Goal: Task Accomplishment & Management: Manage account settings

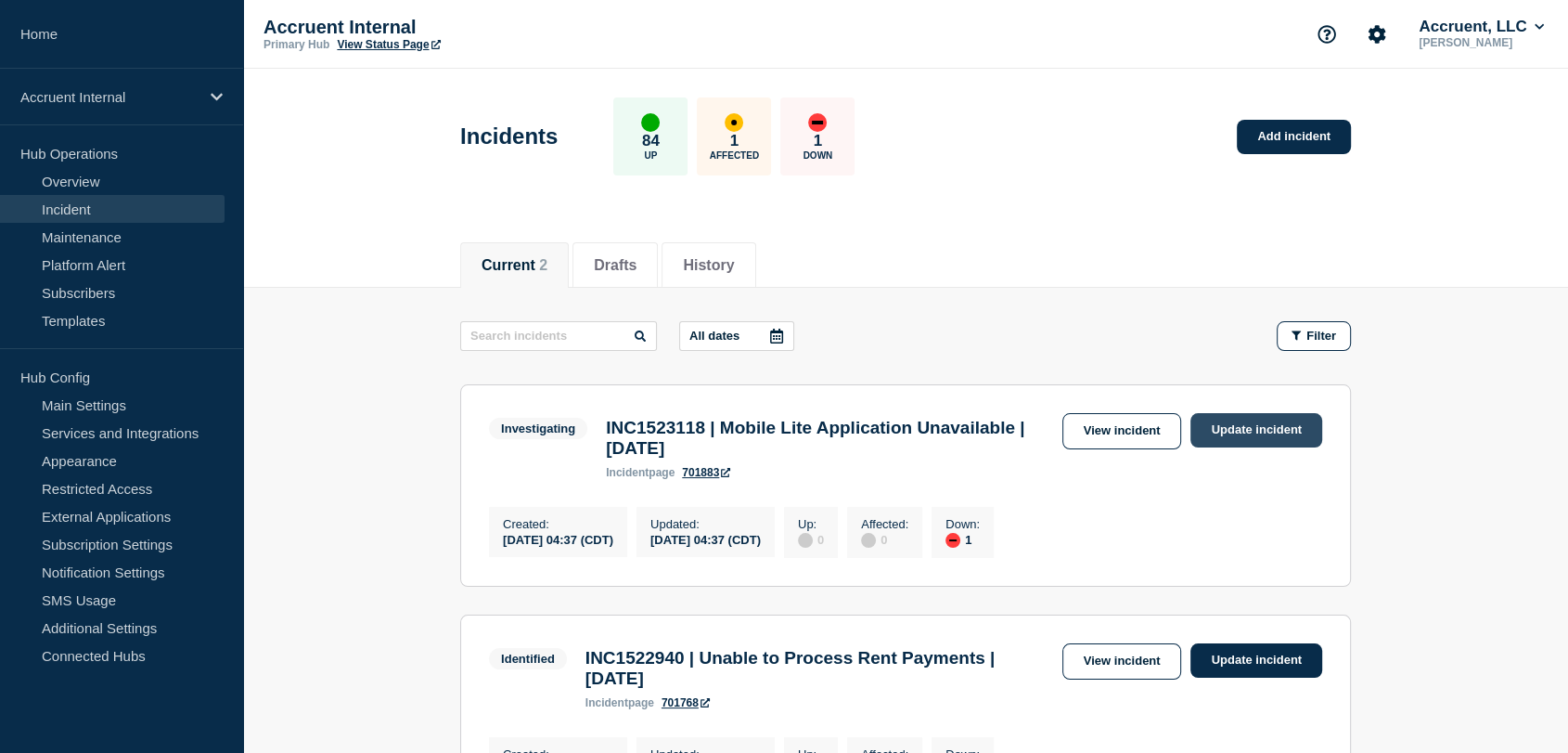
click at [1225, 427] on link "Update incident" at bounding box center [1256, 430] width 132 height 34
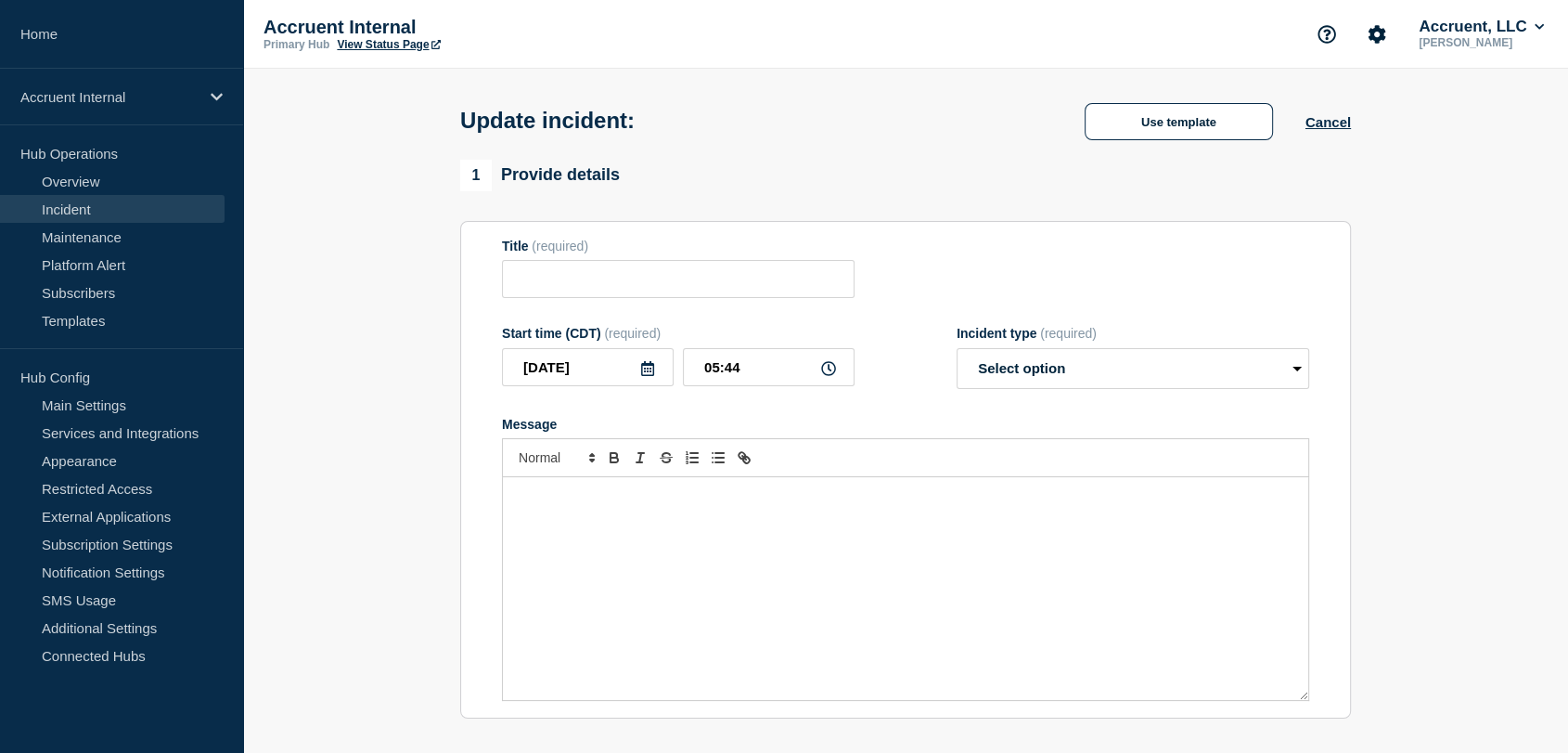
type input "INC1523118 | Mobile Lite Application Unavailable | [DATE]"
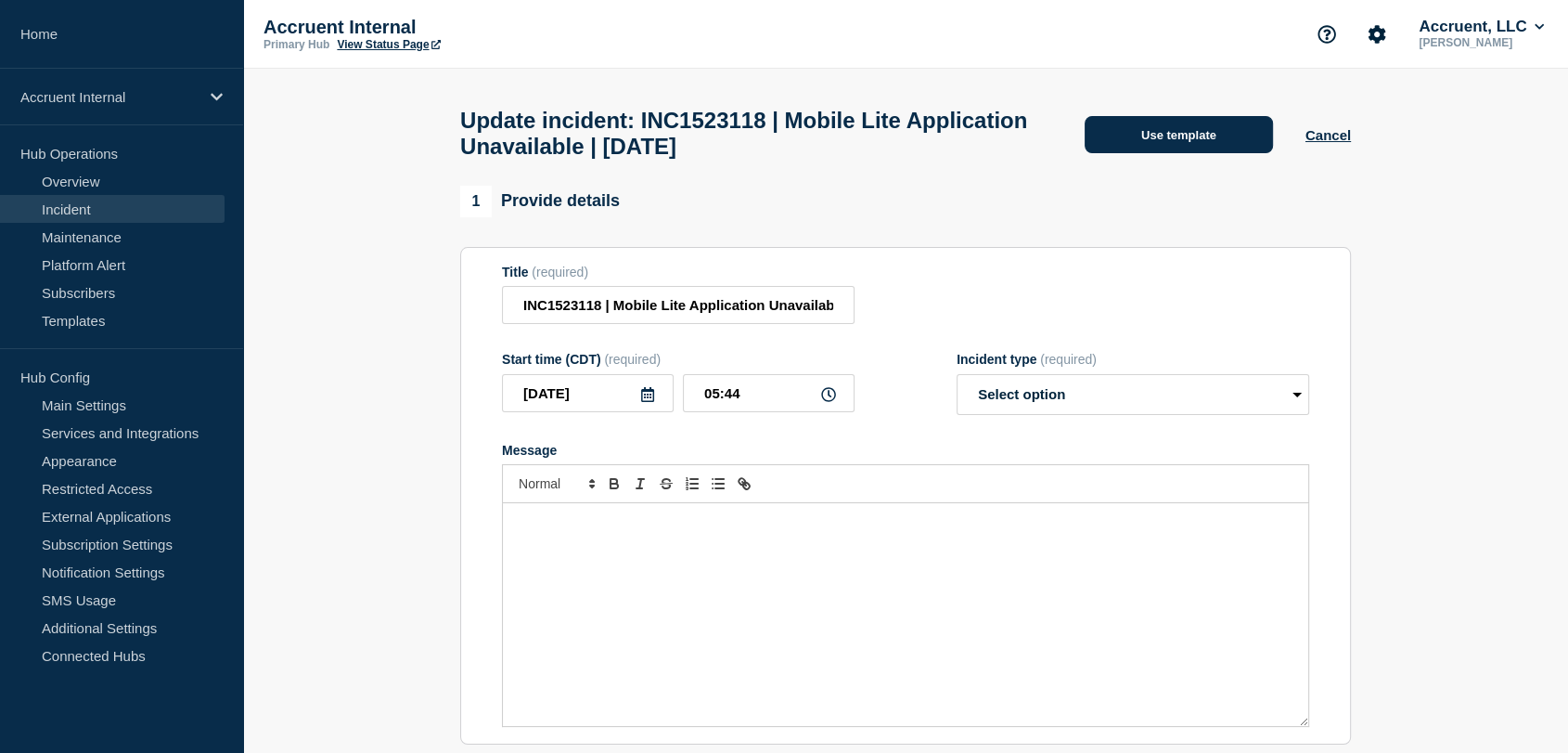
click at [1128, 142] on button "Use template" at bounding box center [1178, 134] width 188 height 37
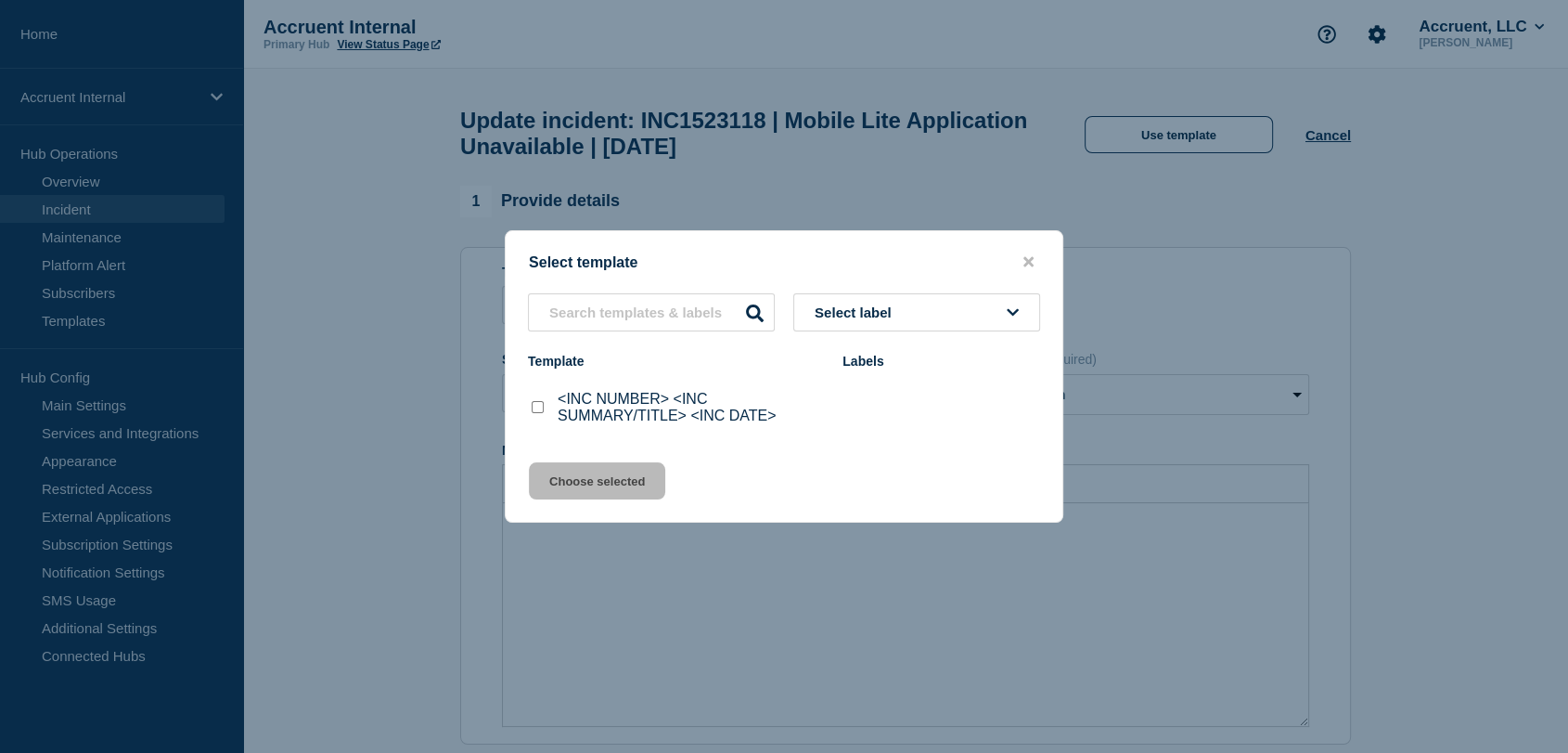
click at [539, 407] on input "<INC NUMBER> <INC SUMMARY/TITLE> <INC DATE> checkbox" at bounding box center [538, 407] width 12 height 12
checkbox input "true"
click at [602, 485] on button "Choose selected" at bounding box center [597, 480] width 136 height 37
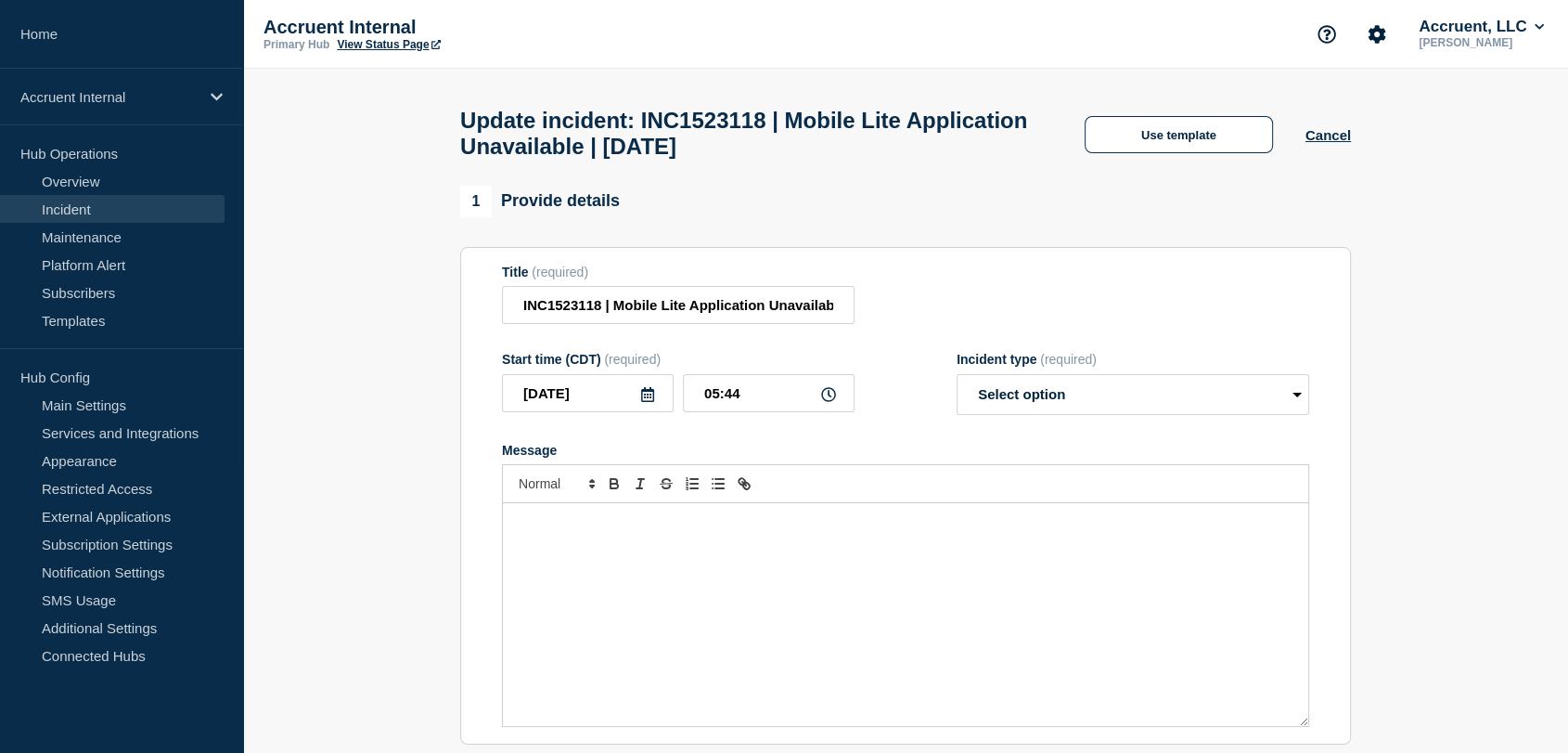
select select "investigating"
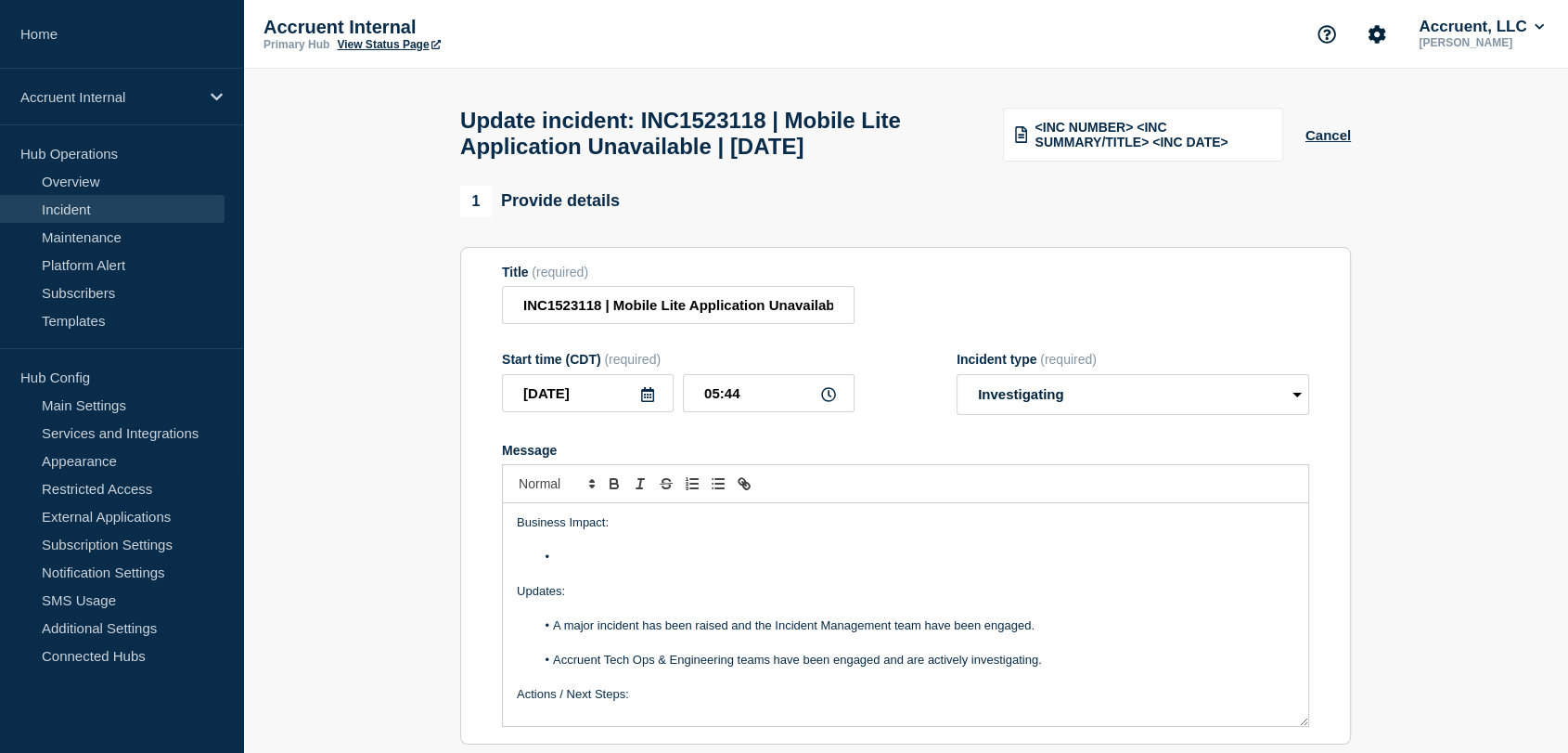
click at [594, 565] on li "Message" at bounding box center [915, 557] width 760 height 17
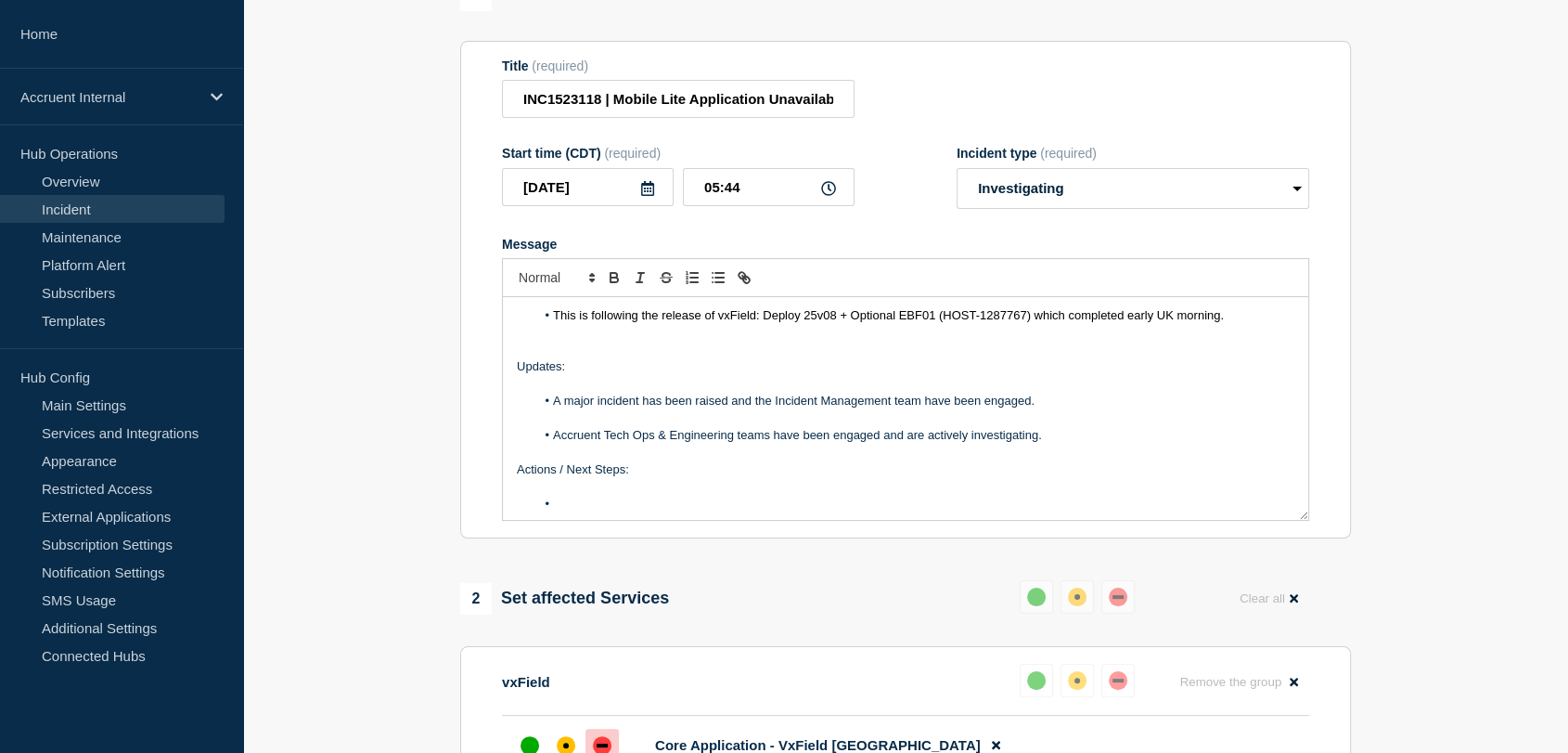
scroll to position [103, 0]
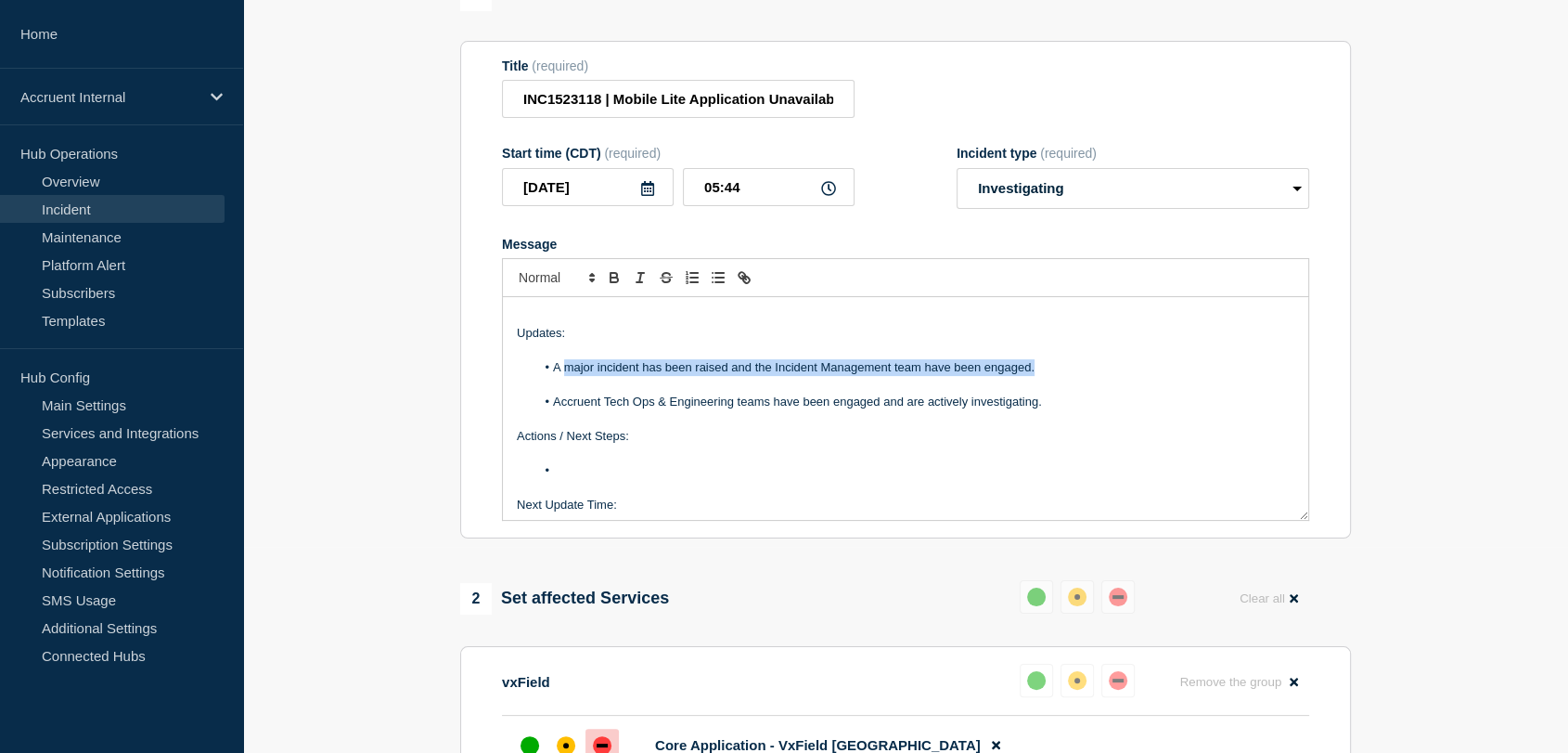
drag, startPoint x: 1062, startPoint y: 413, endPoint x: 564, endPoint y: 414, distance: 498.0
click at [564, 376] on li "A major incident has been raised and the Incident Management team have been eng…" at bounding box center [915, 367] width 760 height 17
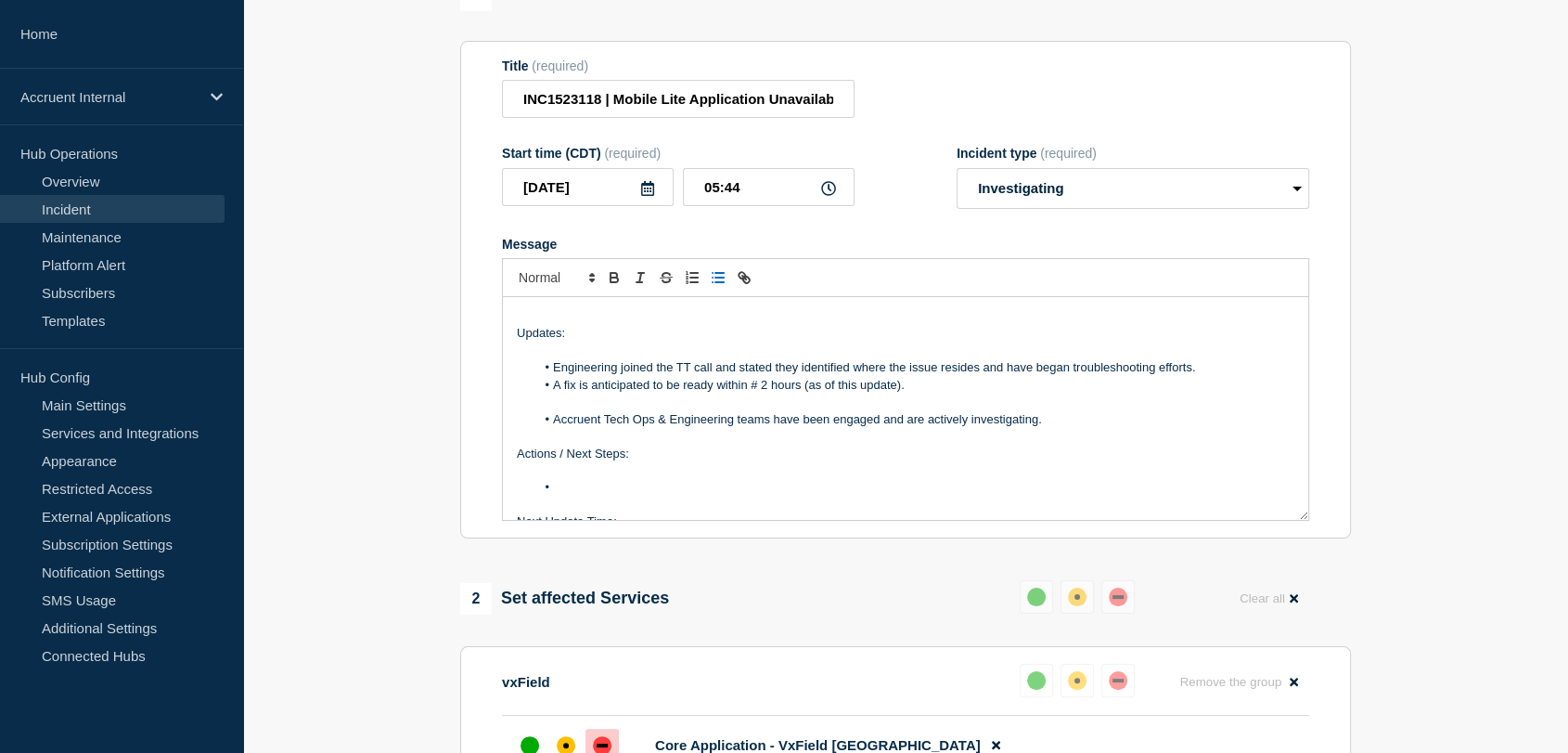
click at [760, 394] on li "A fix is anticipated to be ready within # 2 hours (as of this update)." at bounding box center [915, 385] width 760 height 17
click at [928, 394] on li "A fix is anticipated to be ready within ~2 hours (as of this update)." at bounding box center [915, 385] width 760 height 17
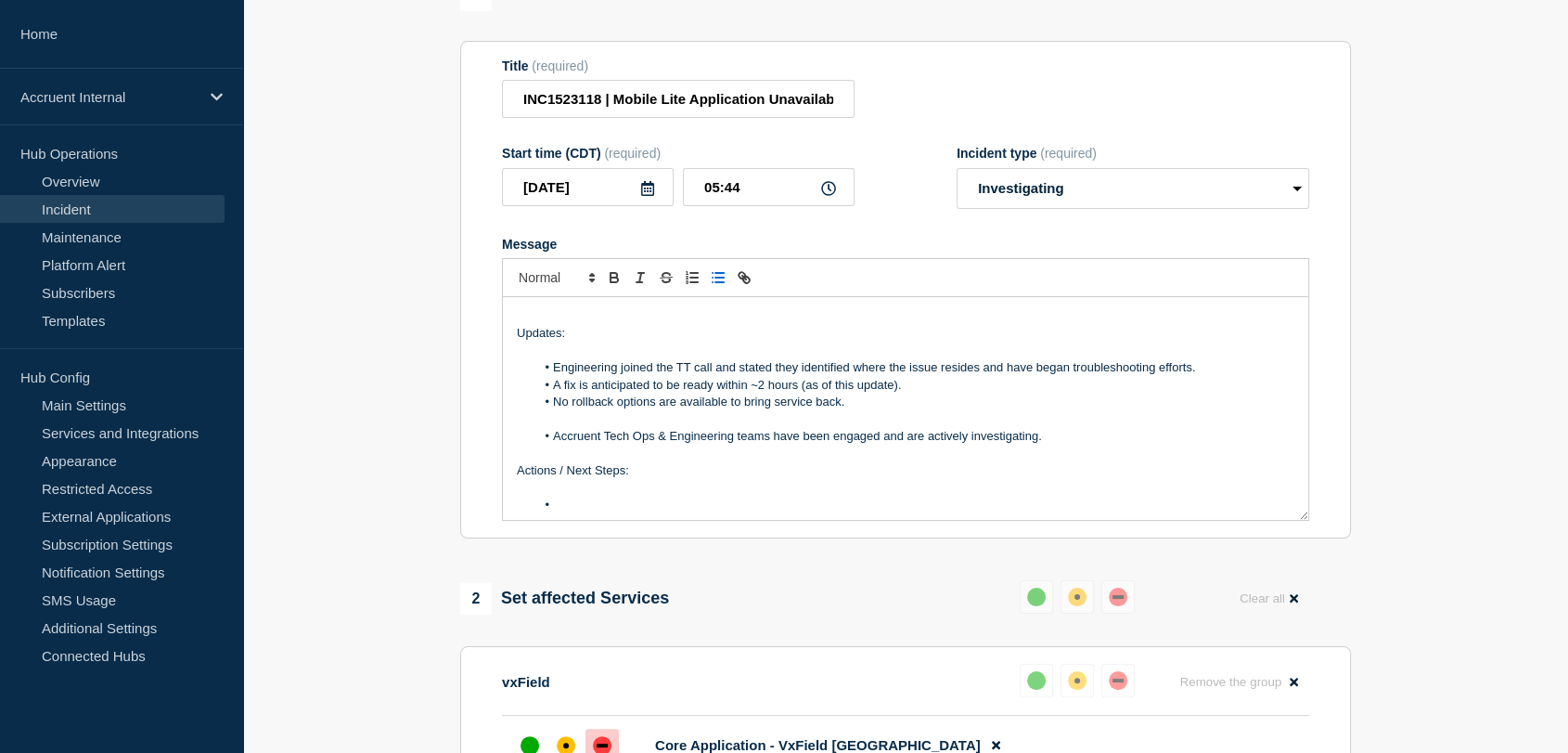
click at [1212, 376] on li "Engineering joined the TT call and stated they identified where the issue resid…" at bounding box center [915, 367] width 760 height 17
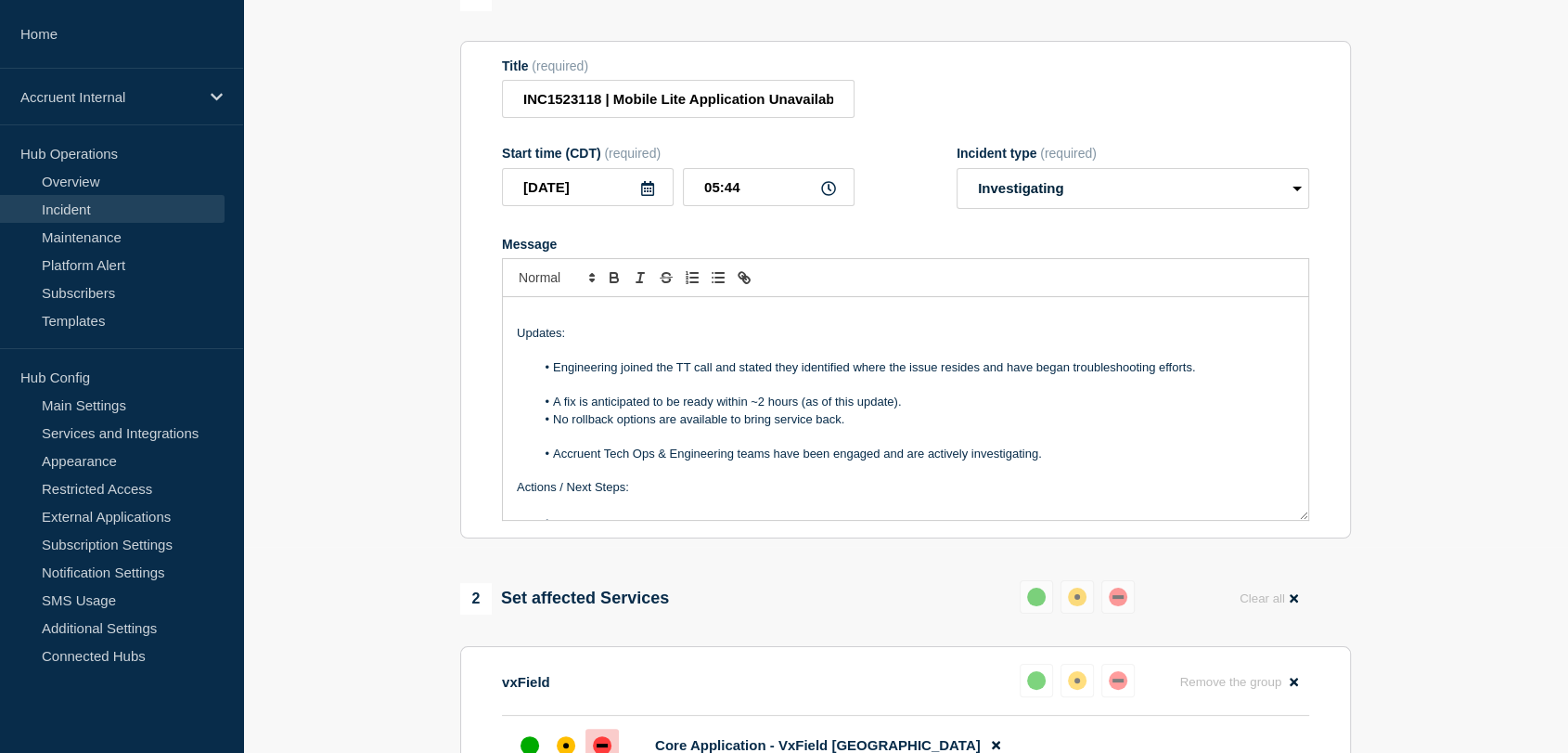
click at [952, 410] on li "A fix is anticipated to be ready within ~2 hours (as of this update)." at bounding box center [915, 402] width 760 height 17
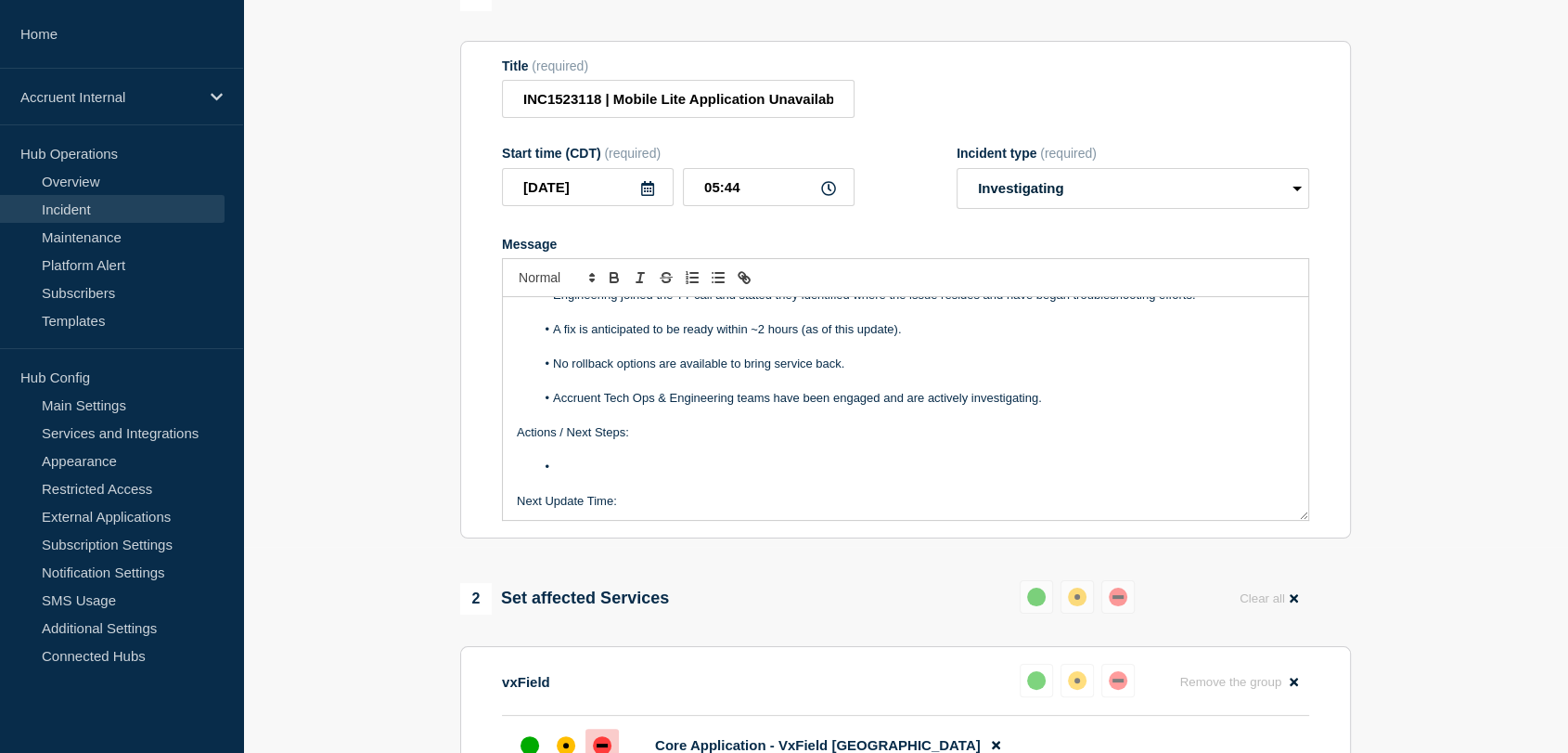
scroll to position [206, 0]
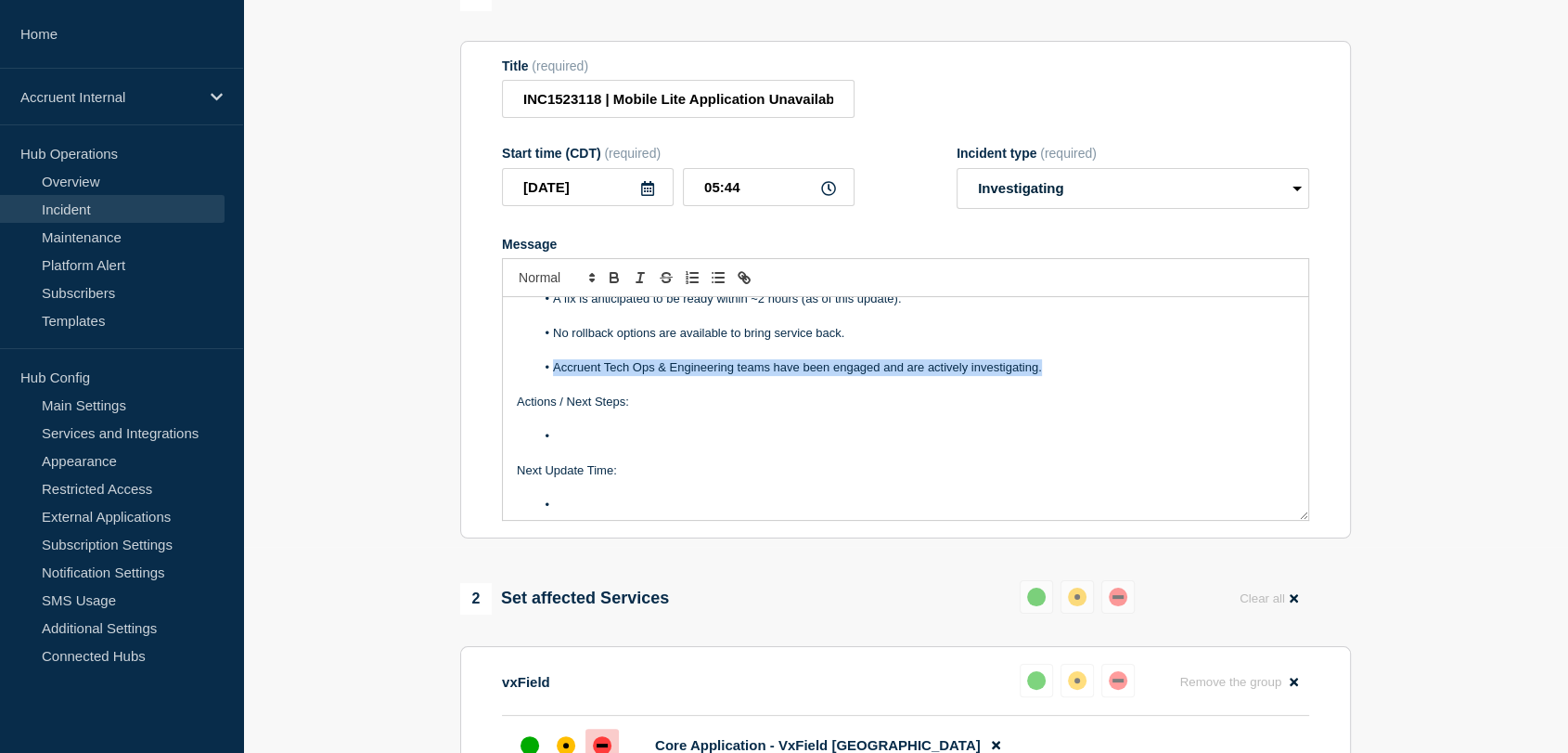
drag, startPoint x: 1053, startPoint y: 410, endPoint x: 498, endPoint y: 410, distance: 555.0
click at [498, 410] on section "Title (required) INC1523118 | Mobile Lite Application Unavailable | [DATE] Star…" at bounding box center [904, 290] width 890 height 498
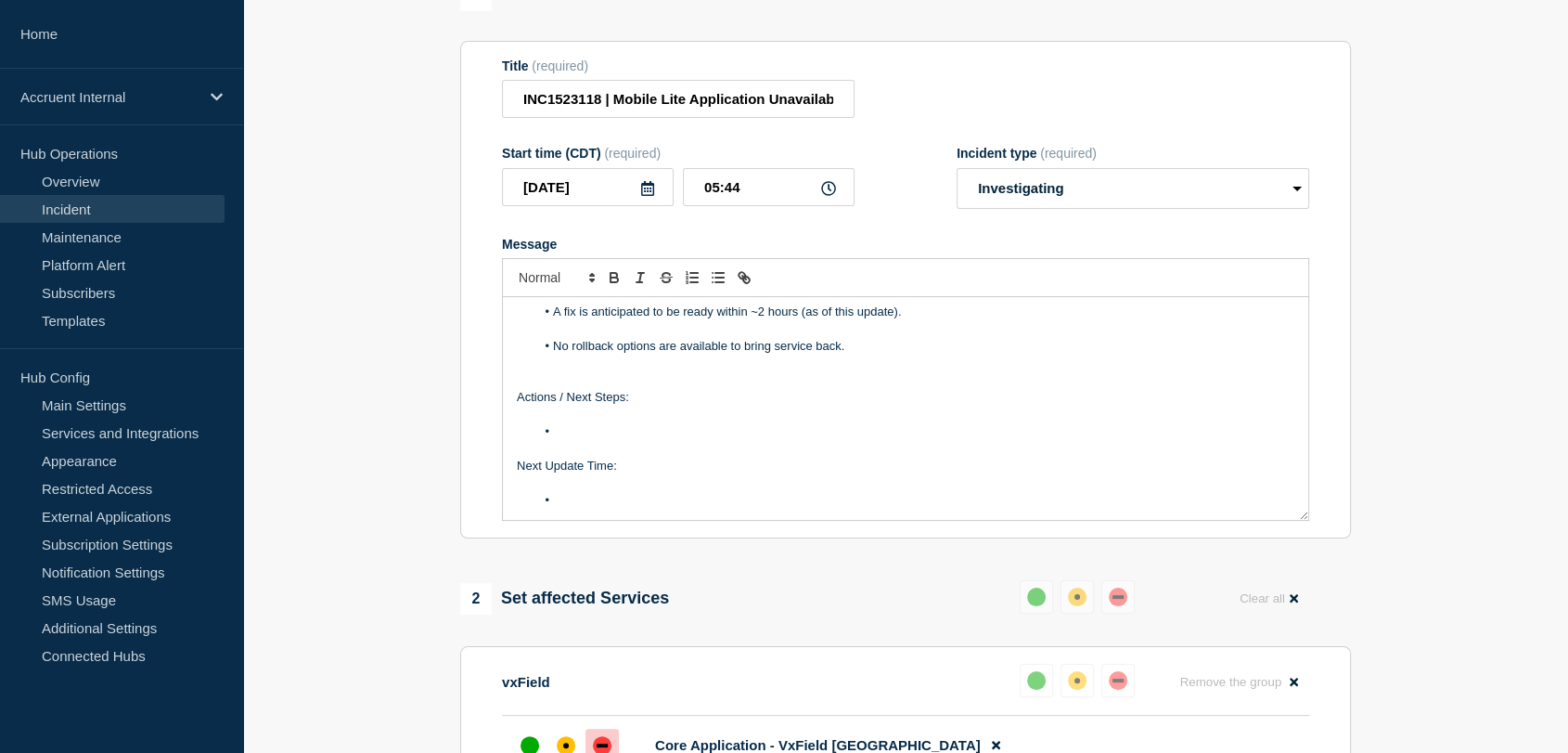
scroll to position [193, 0]
click at [575, 440] on li "Message" at bounding box center [915, 431] width 760 height 17
click at [601, 509] on li "Message" at bounding box center [915, 500] width 760 height 17
click at [1157, 209] on select "Select option Investigating Identified Monitoring Resolved" at bounding box center [1132, 188] width 353 height 41
select select "identified"
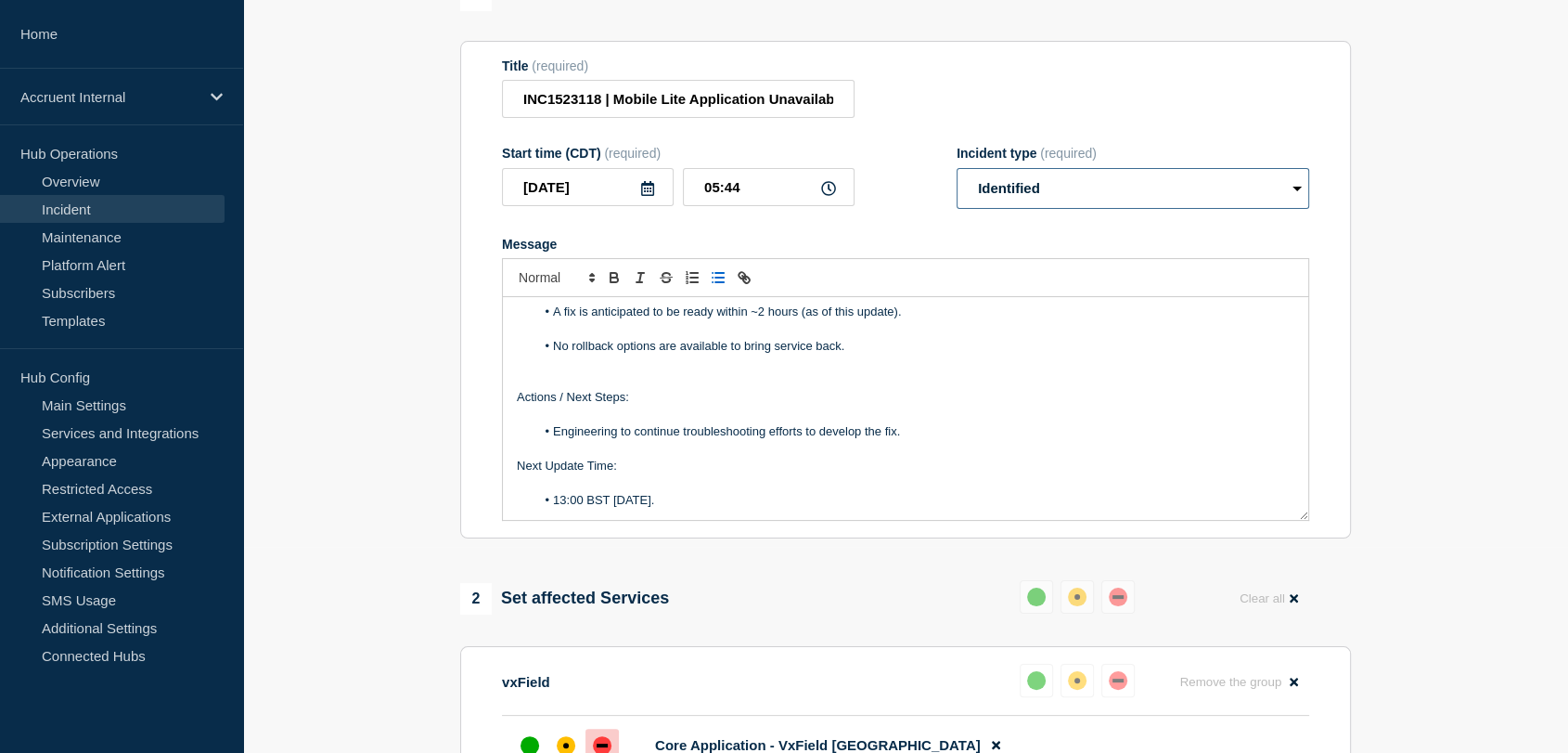
click at [956, 209] on select "Select option Investigating Identified Monitoring Resolved" at bounding box center [1132, 188] width 353 height 41
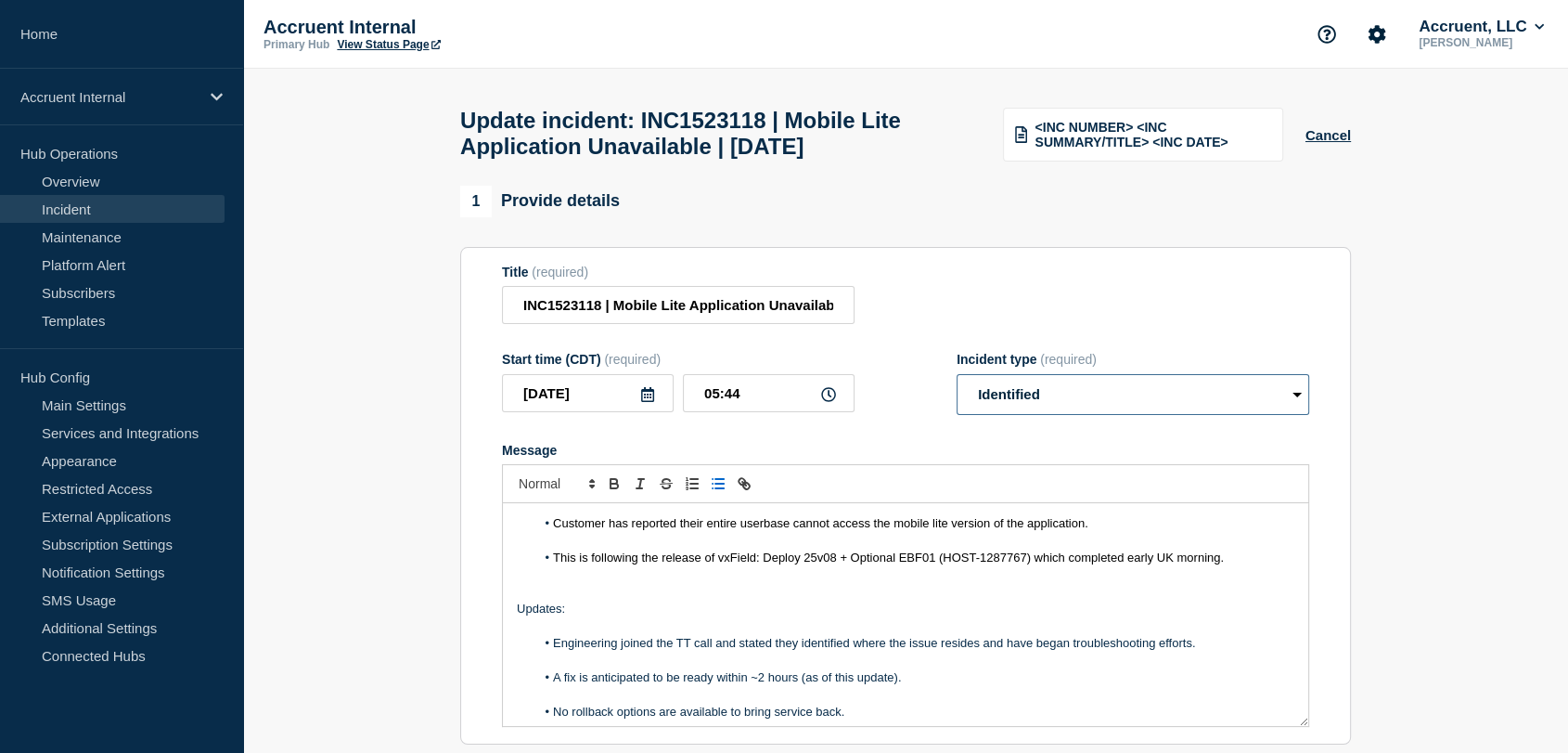
scroll to position [0, 0]
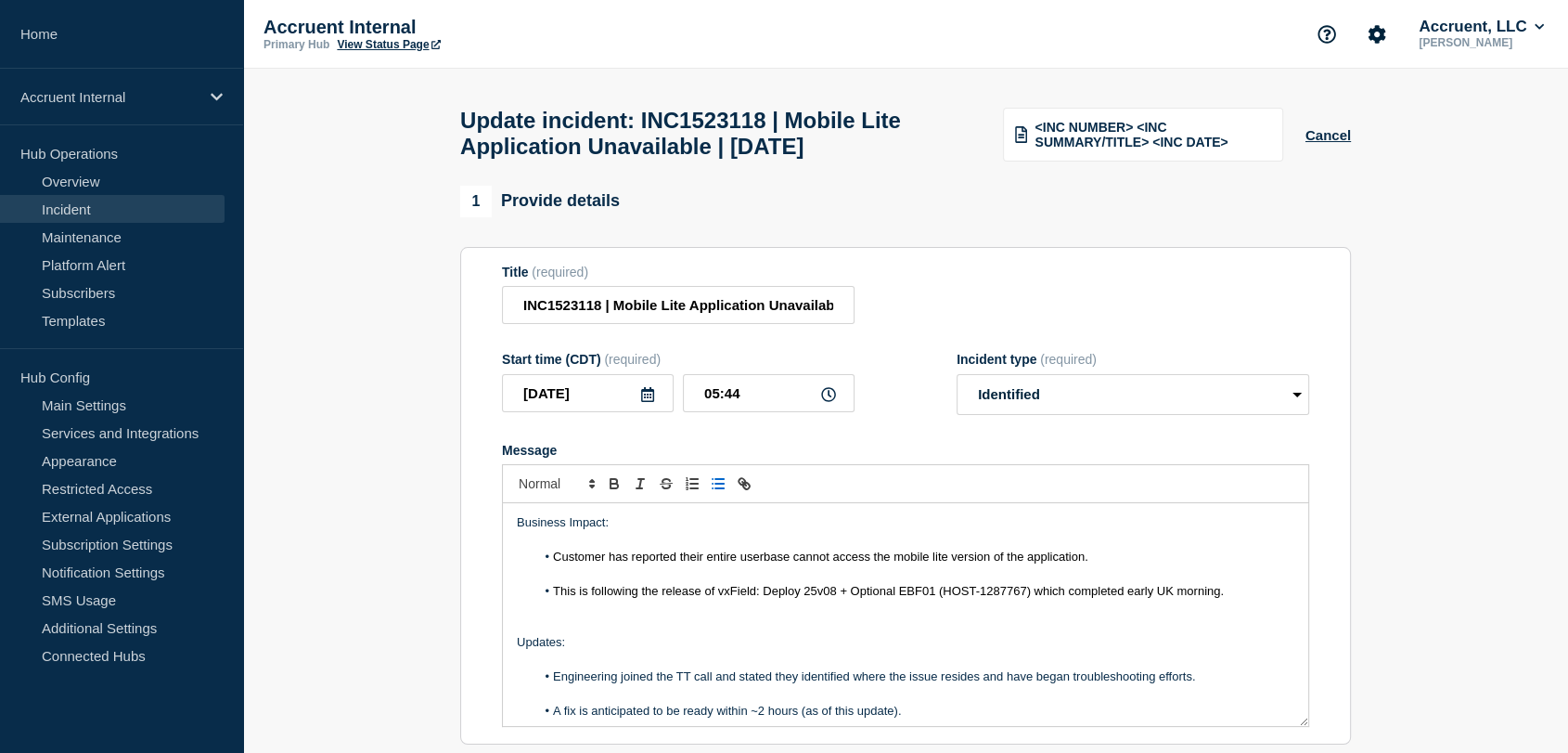
click at [609, 563] on span "Customer has reported their entire userbase cannot access the mobile lite versi…" at bounding box center [820, 557] width 536 height 14
click at [1247, 600] on li "This is following the release of vxField: Deploy 25v08 + Optional EBF01 (HOST-1…" at bounding box center [915, 591] width 760 height 17
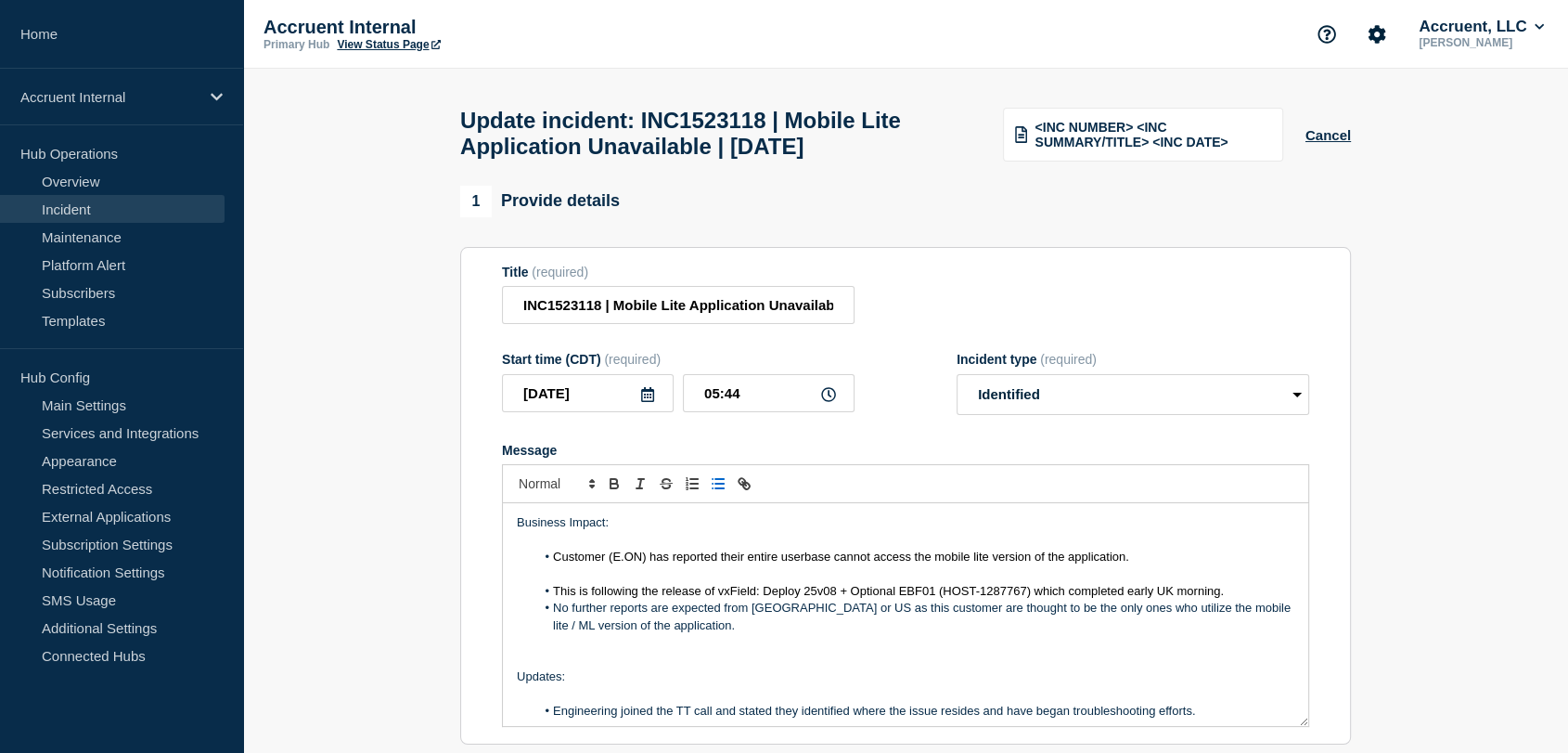
click at [1246, 600] on li "This is following the release of vxField: Deploy 25v08 + Optional EBF01 (HOST-1…" at bounding box center [915, 591] width 760 height 17
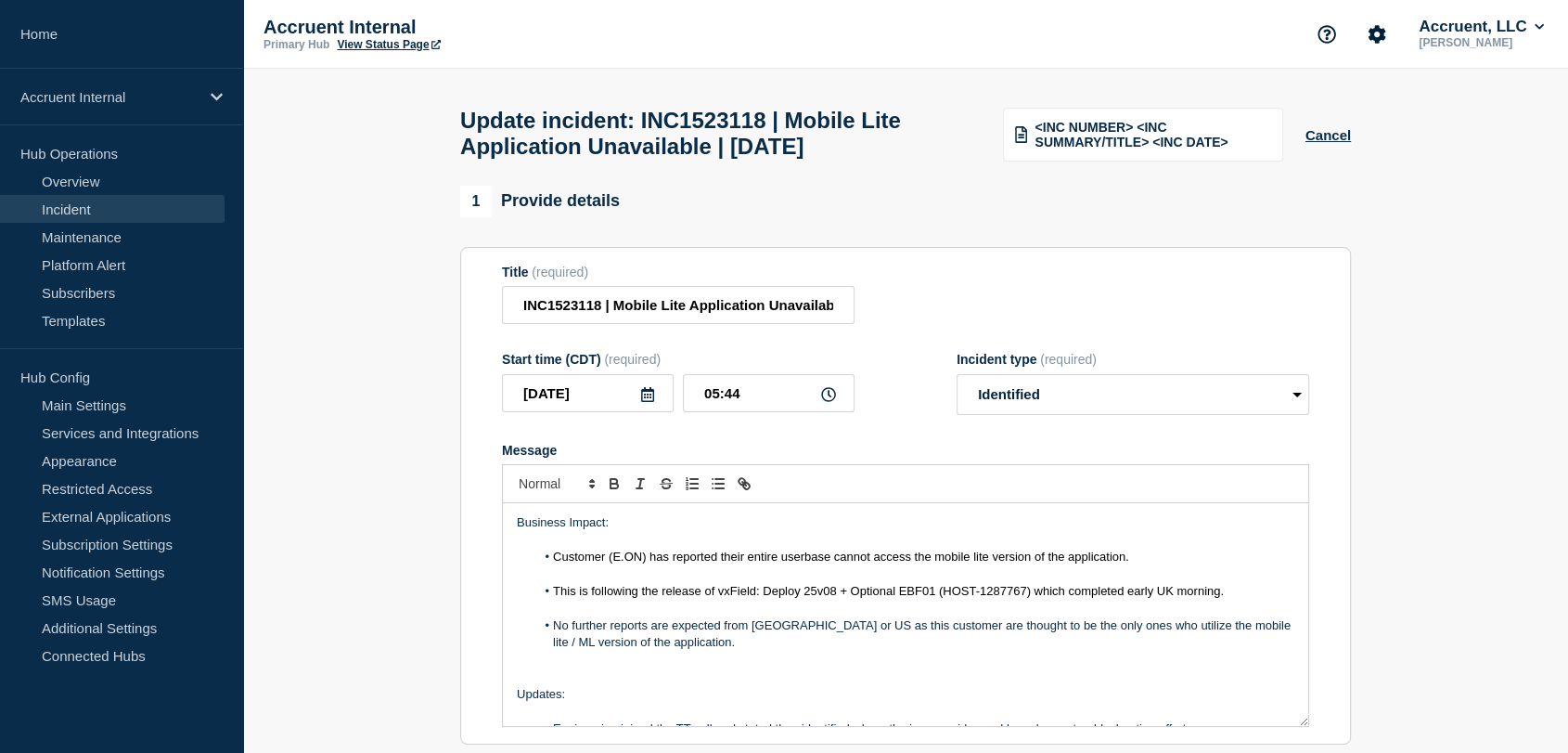
click at [1156, 652] on li "No further reports are expected from [GEOGRAPHIC_DATA] or US as this customer a…" at bounding box center [915, 634] width 760 height 34
click at [1187, 652] on li "No further reports are expected from [GEOGRAPHIC_DATA] or US as this customer a…" at bounding box center [915, 634] width 760 height 34
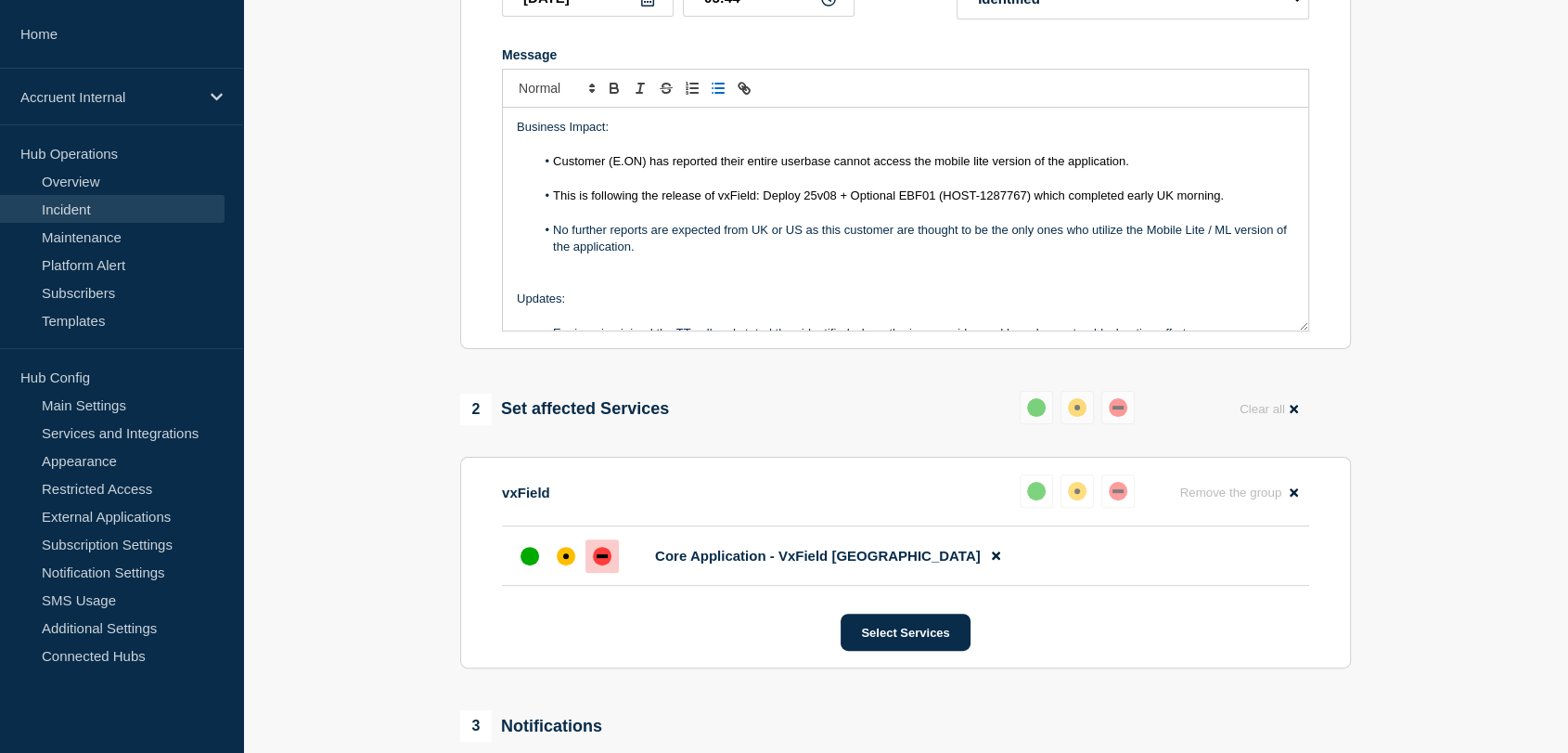
scroll to position [817, 0]
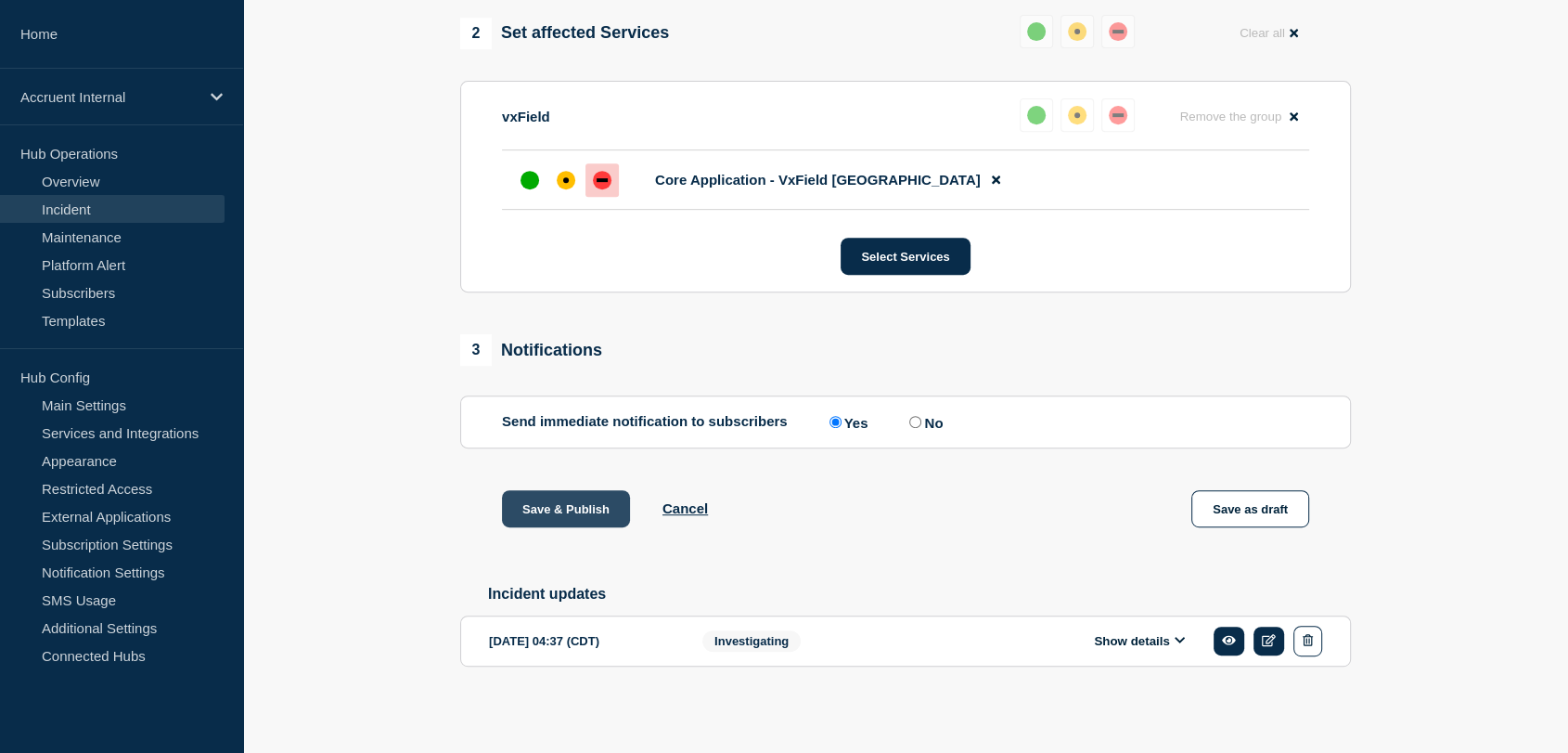
click at [598, 502] on button "Save & Publish" at bounding box center [566, 508] width 128 height 37
